Goal: Information Seeking & Learning: Learn about a topic

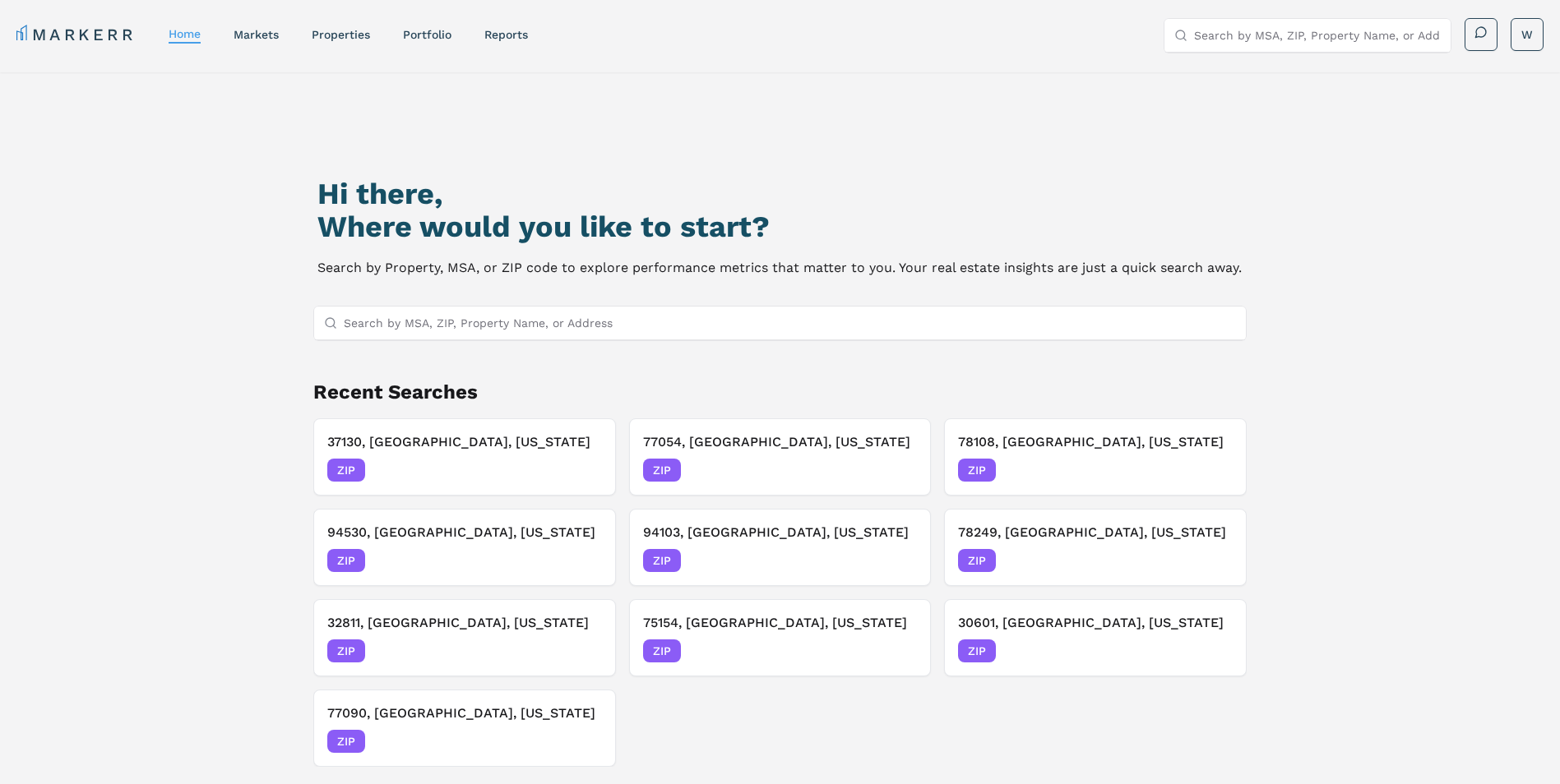
click at [447, 325] on input "Search by MSA, ZIP, Property Name, or Address" at bounding box center [790, 323] width 893 height 33
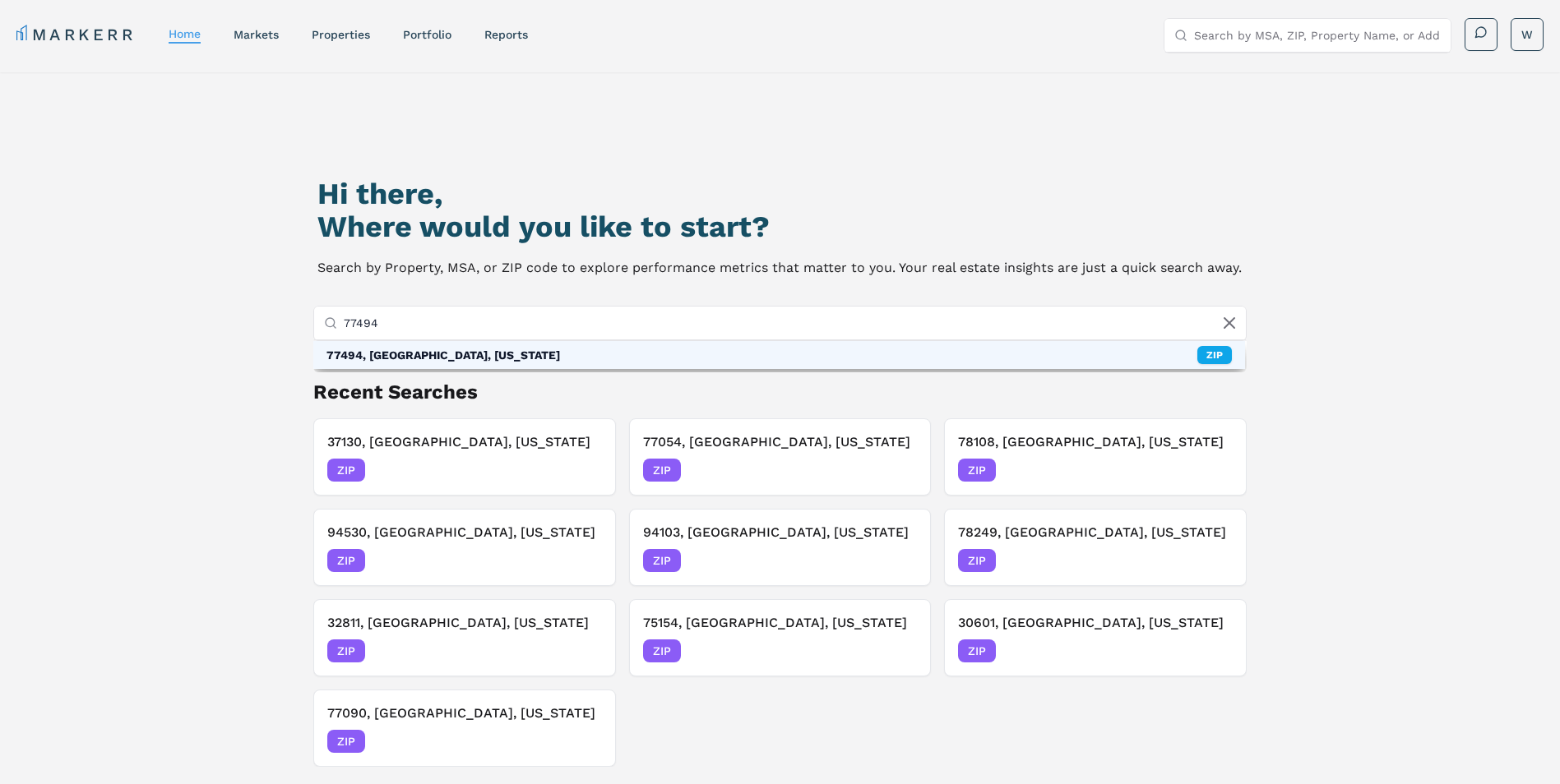
type input "77494"
click at [453, 353] on div "77494, Katy, Texas ZIP" at bounding box center [779, 355] width 933 height 28
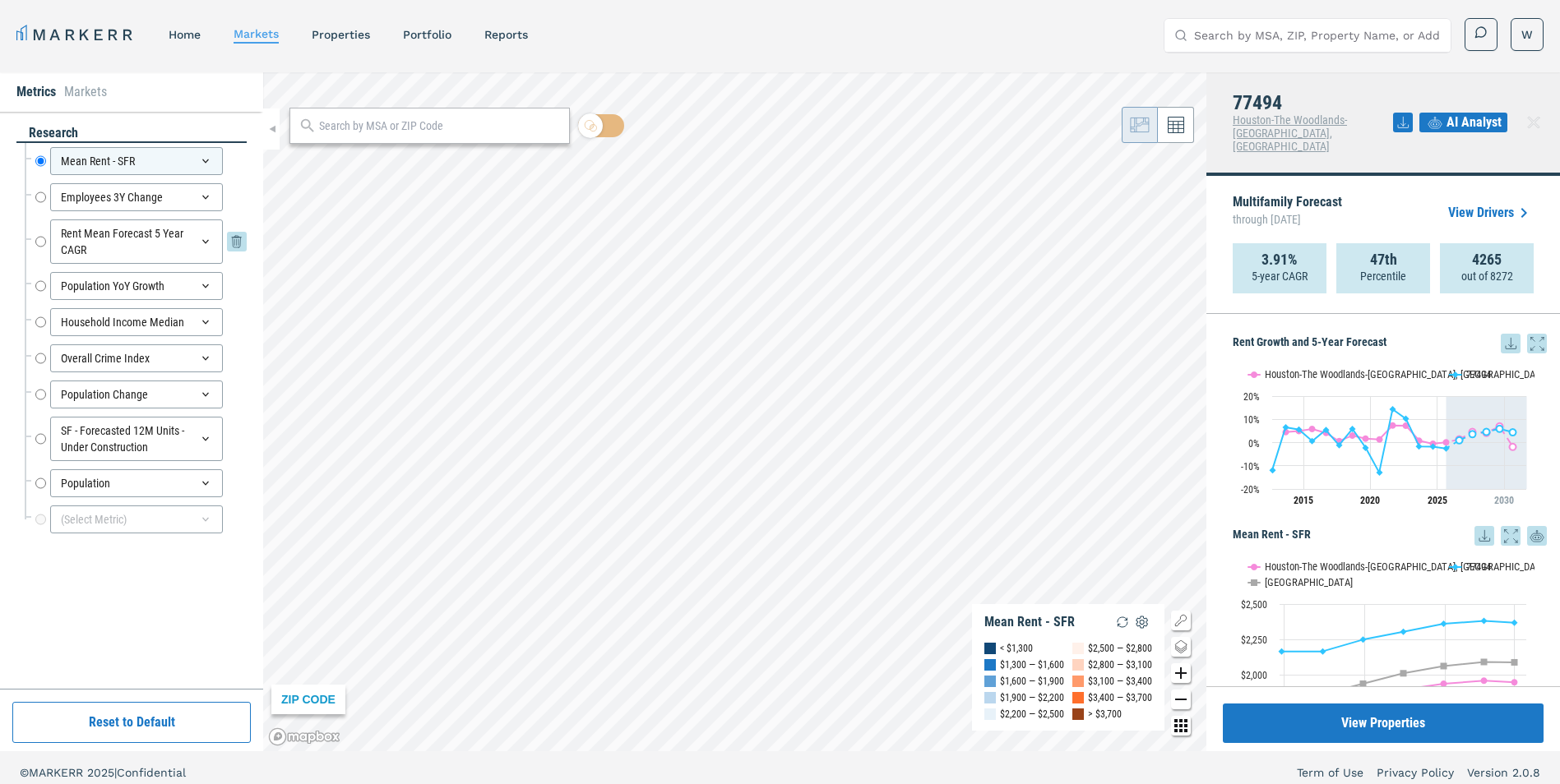
click at [39, 240] on input "Rent Mean Forecast 5 Year CAGR" at bounding box center [40, 241] width 11 height 44
radio input "false"
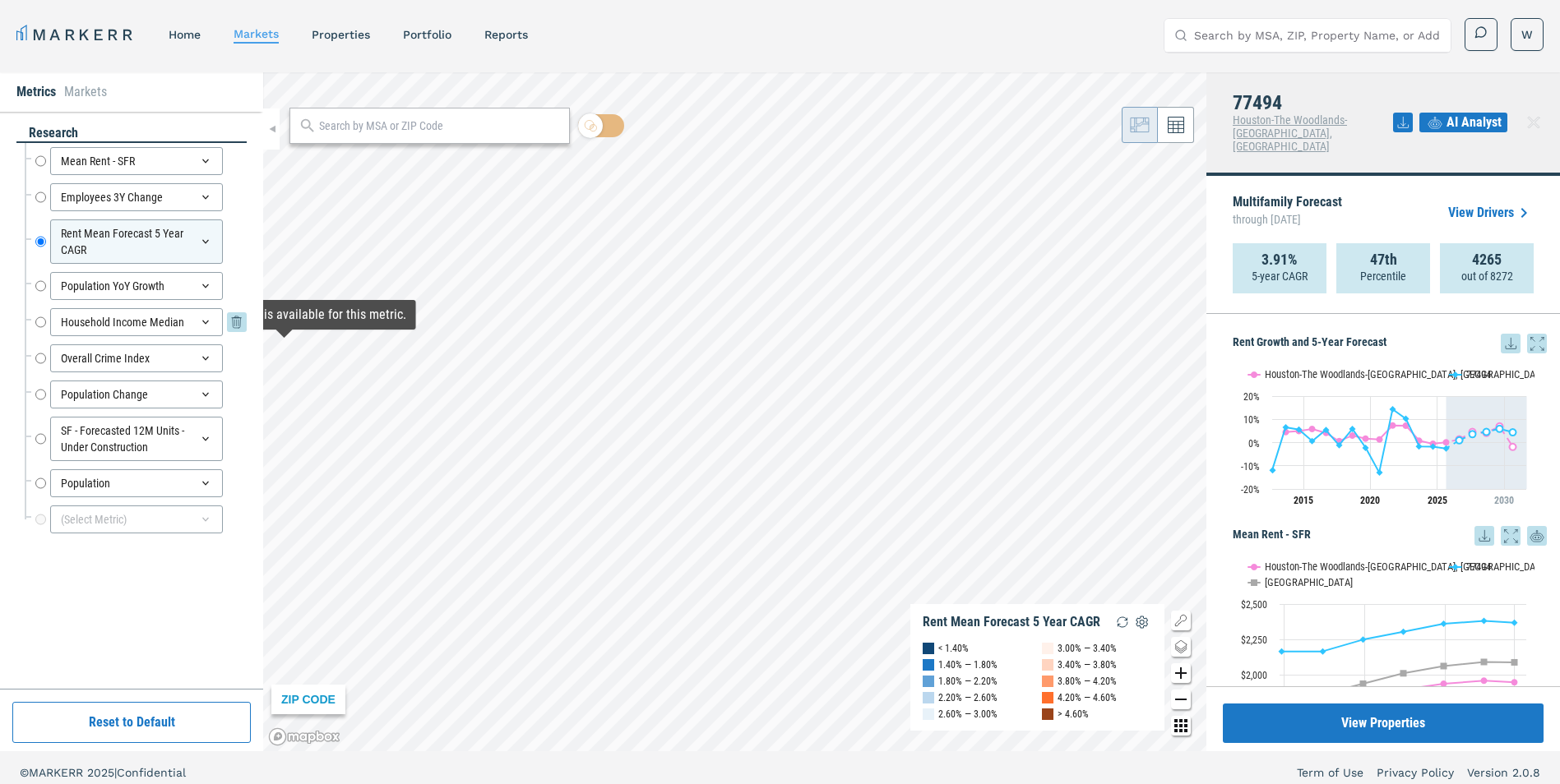
click at [41, 321] on input "Household Income Median" at bounding box center [40, 321] width 11 height 28
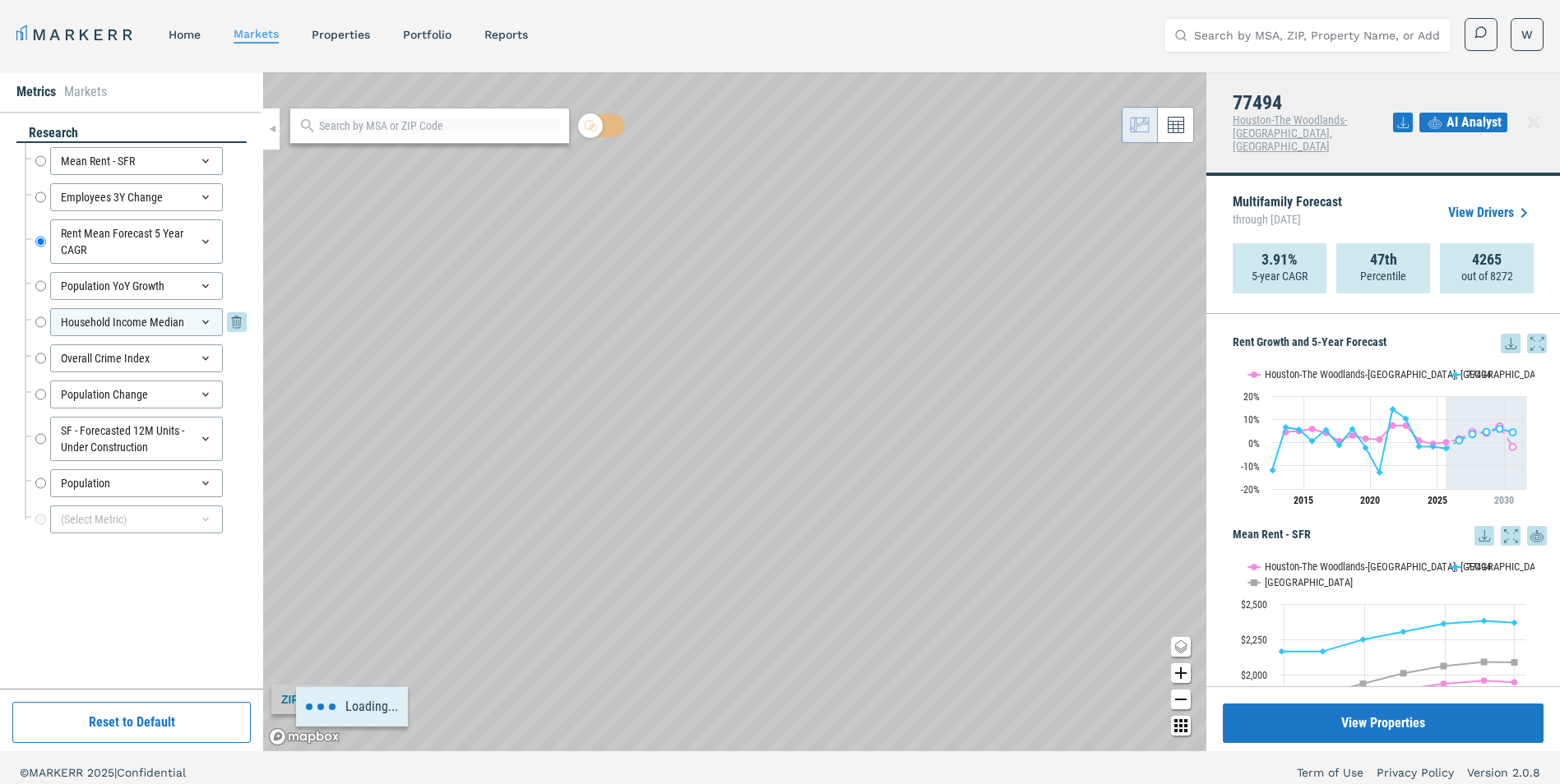
radio input "false"
radio input "true"
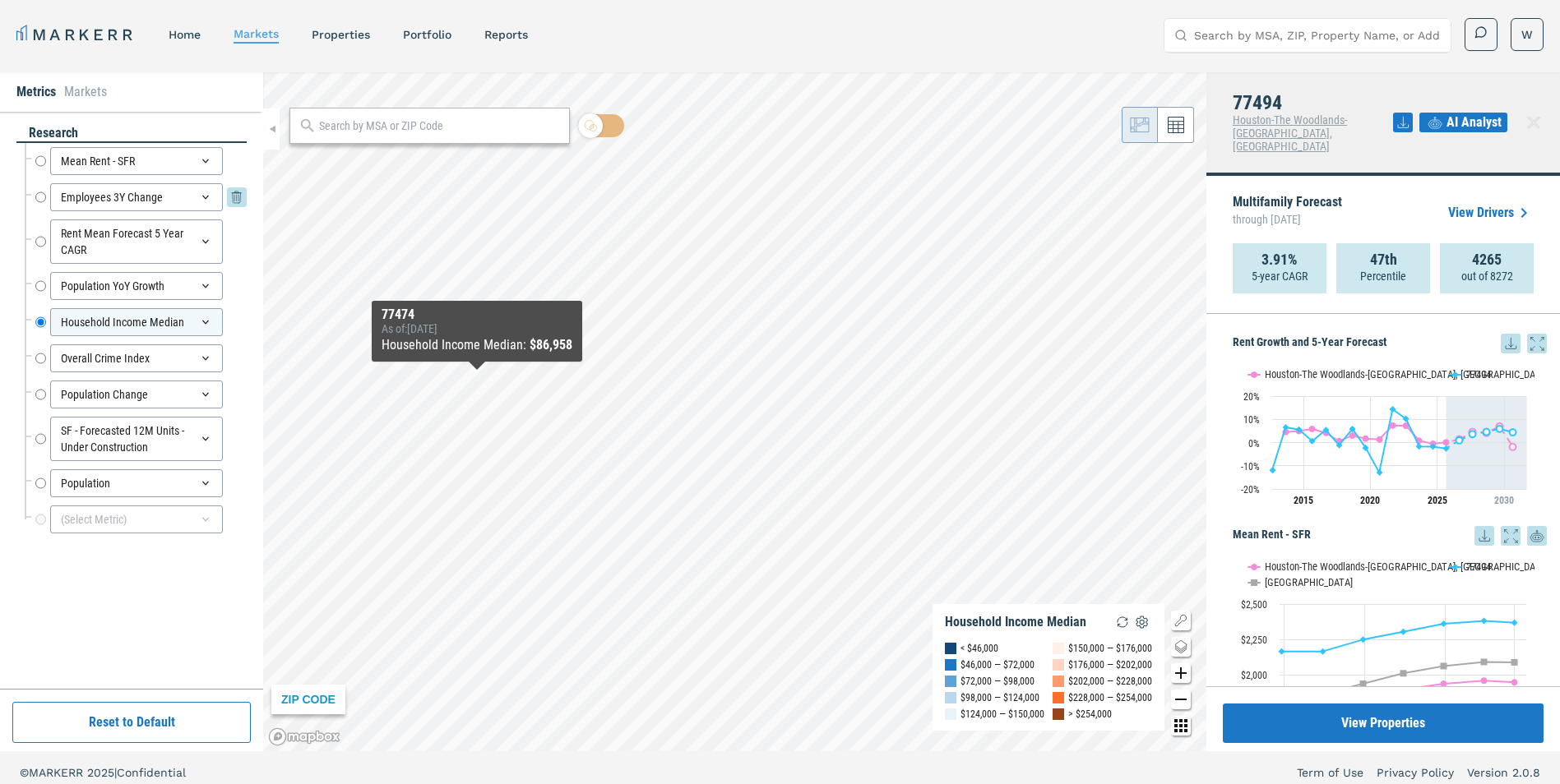
click at [43, 196] on input "Employees 3Y Change" at bounding box center [40, 197] width 11 height 28
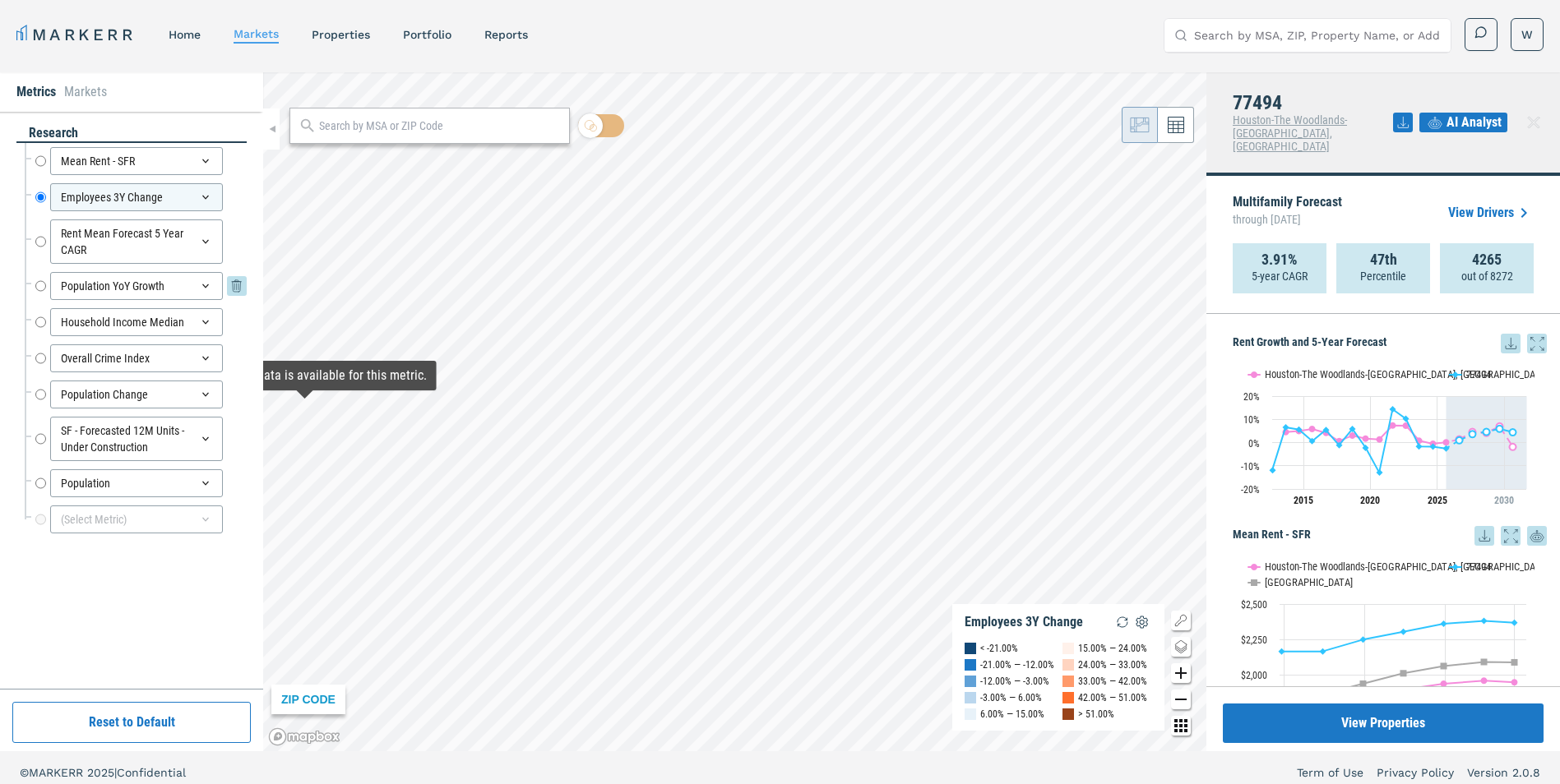
click at [43, 285] on input "Population YoY Growth" at bounding box center [40, 286] width 11 height 28
radio input "false"
radio input "true"
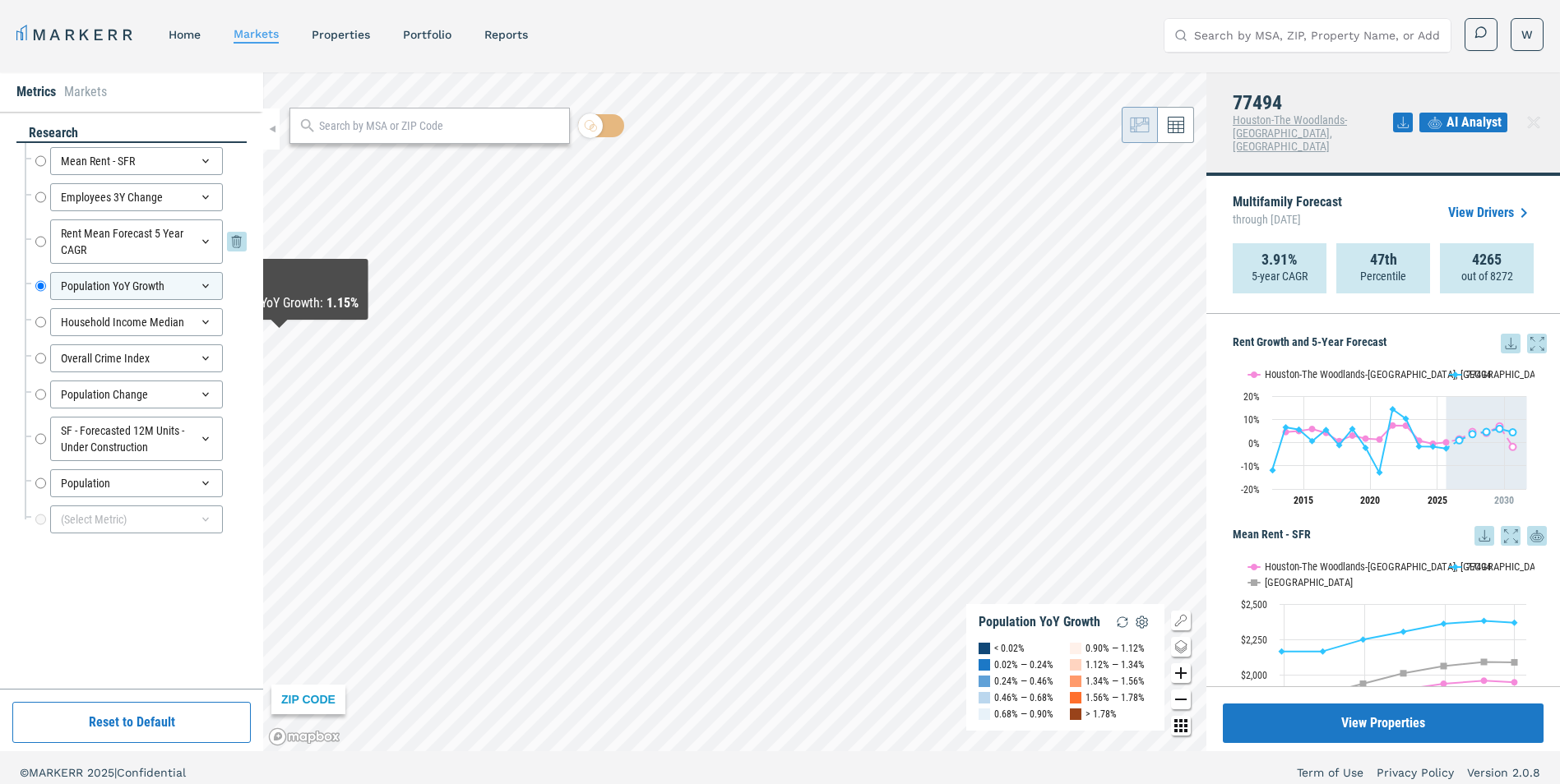
click at [42, 242] on input "Rent Mean Forecast 5 Year CAGR" at bounding box center [40, 241] width 11 height 44
radio input "true"
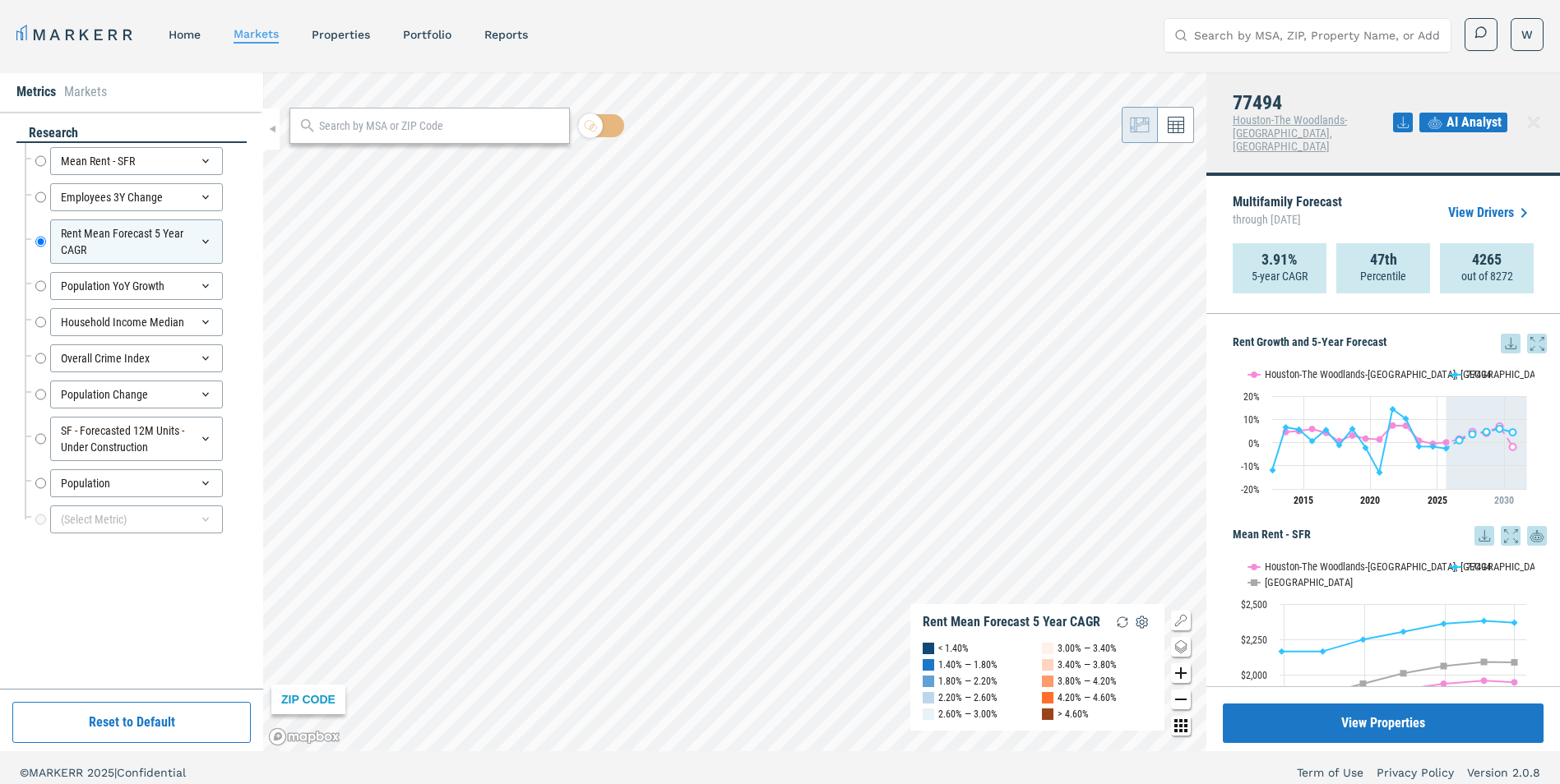
click at [1500, 336] on icon at bounding box center [1510, 343] width 20 height 20
click at [1441, 433] on div "Download as XLS" at bounding box center [1438, 437] width 94 height 16
click at [1017, 20] on div "MARKERR home markets properties Portfolio reports Search by MSA, ZIP, Property …" at bounding box center [780, 35] width 1526 height 34
click at [1468, 206] on link "View Drivers" at bounding box center [1490, 213] width 86 height 20
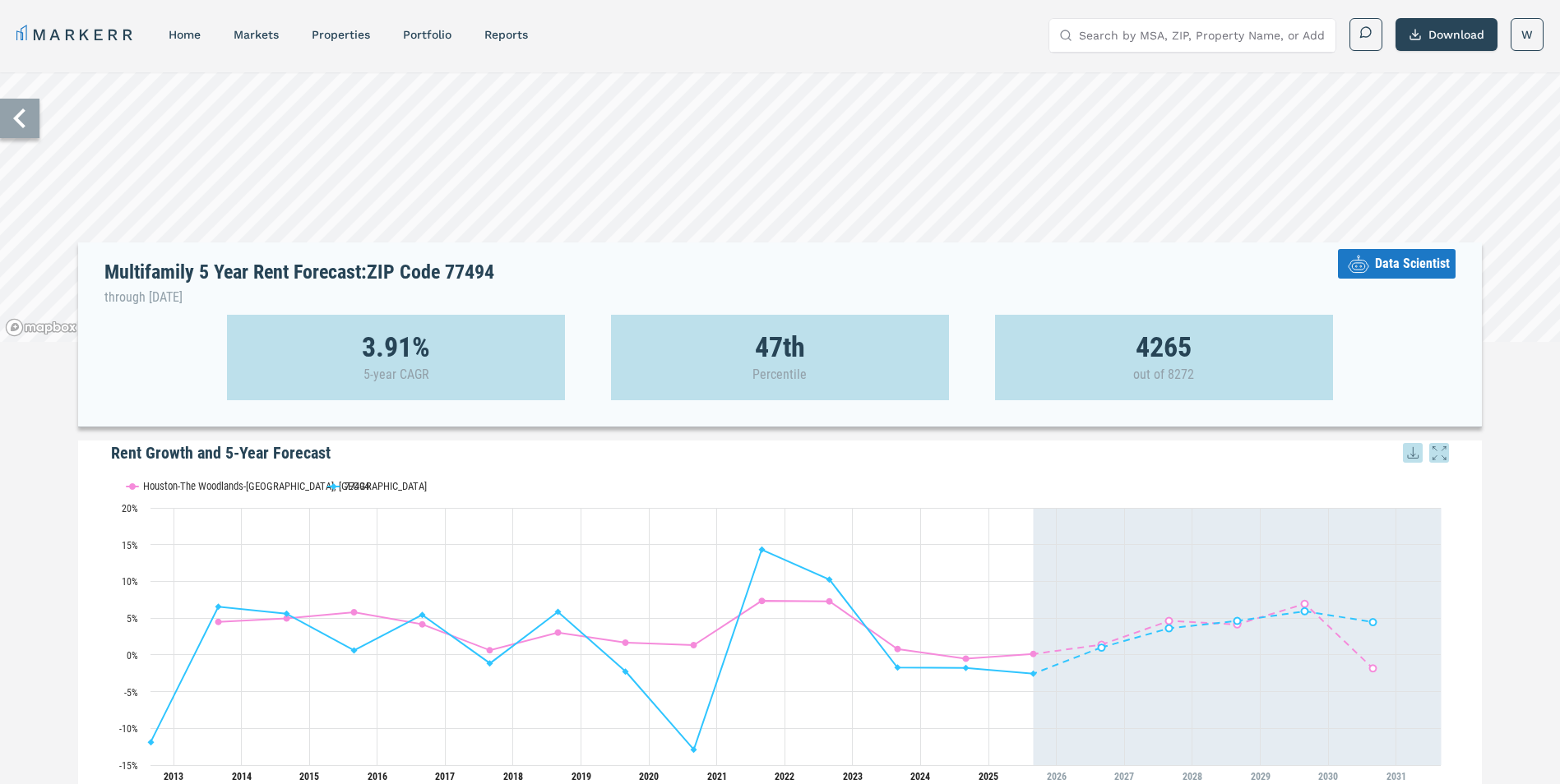
click at [26, 129] on icon at bounding box center [19, 118] width 39 height 39
